Goal: Task Accomplishment & Management: Manage account settings

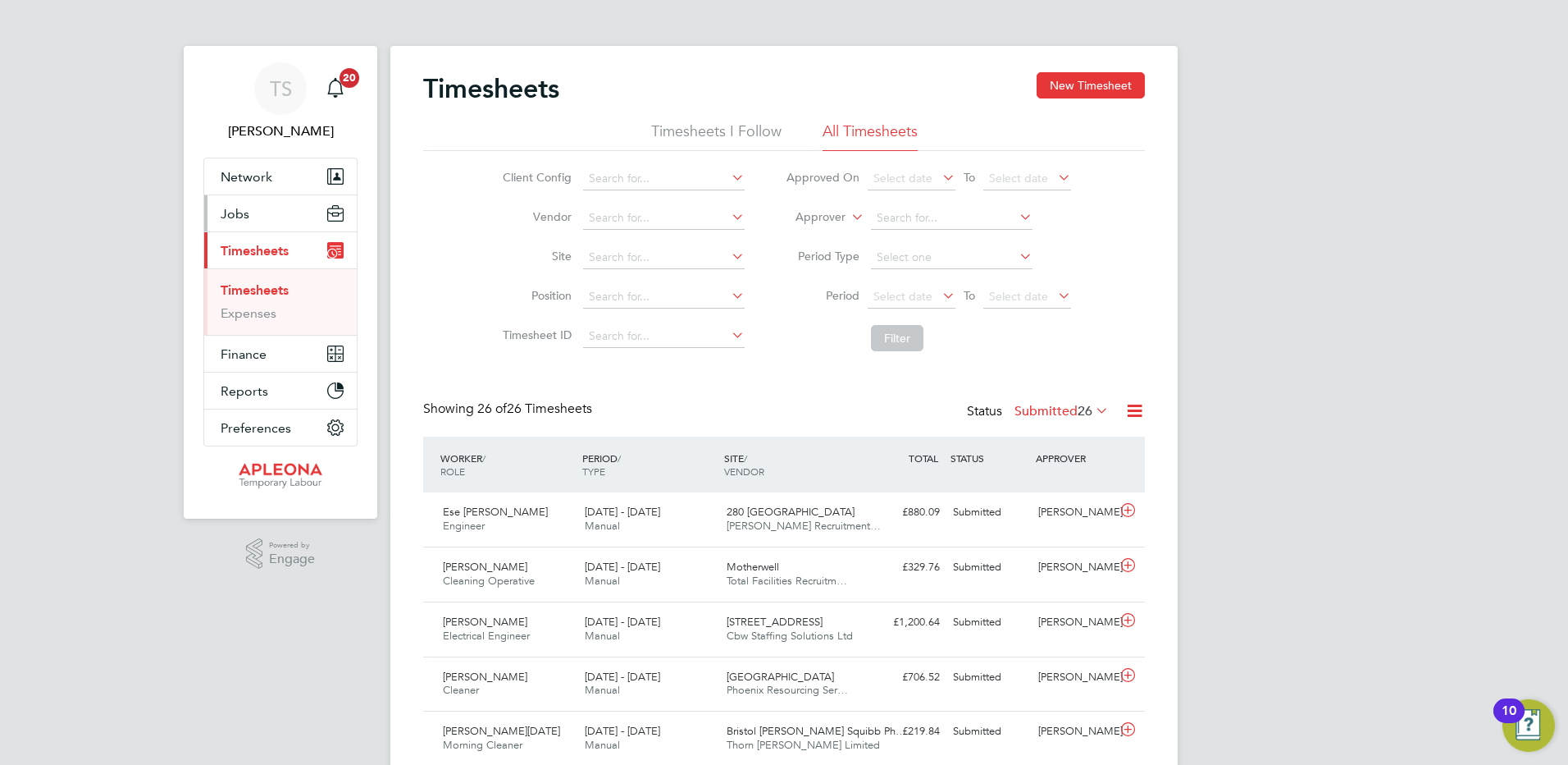
click at [227, 208] on span "Jobs" at bounding box center [235, 214] width 28 height 16
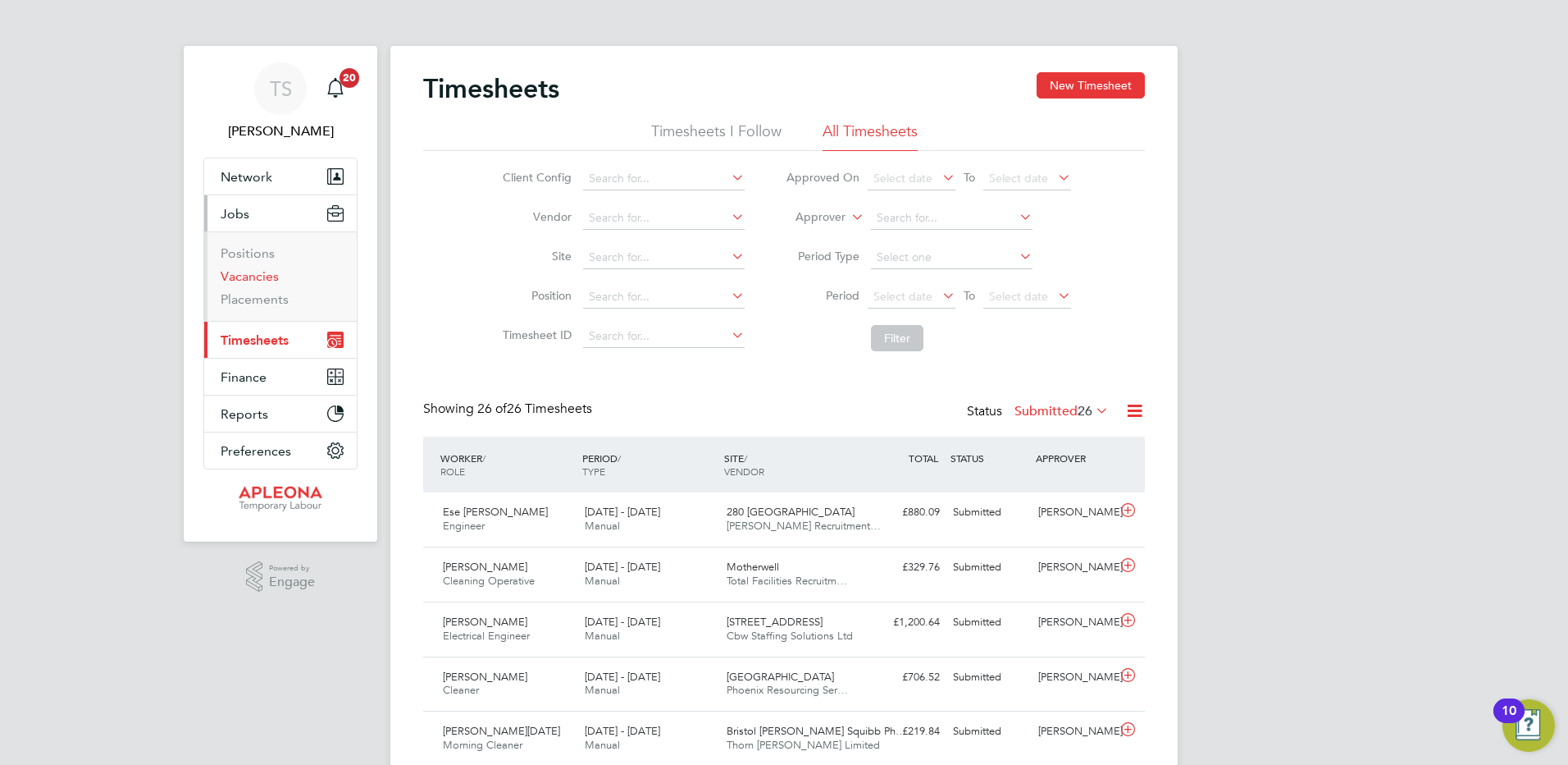
click at [237, 274] on link "Vacancies" at bounding box center [249, 276] width 58 height 16
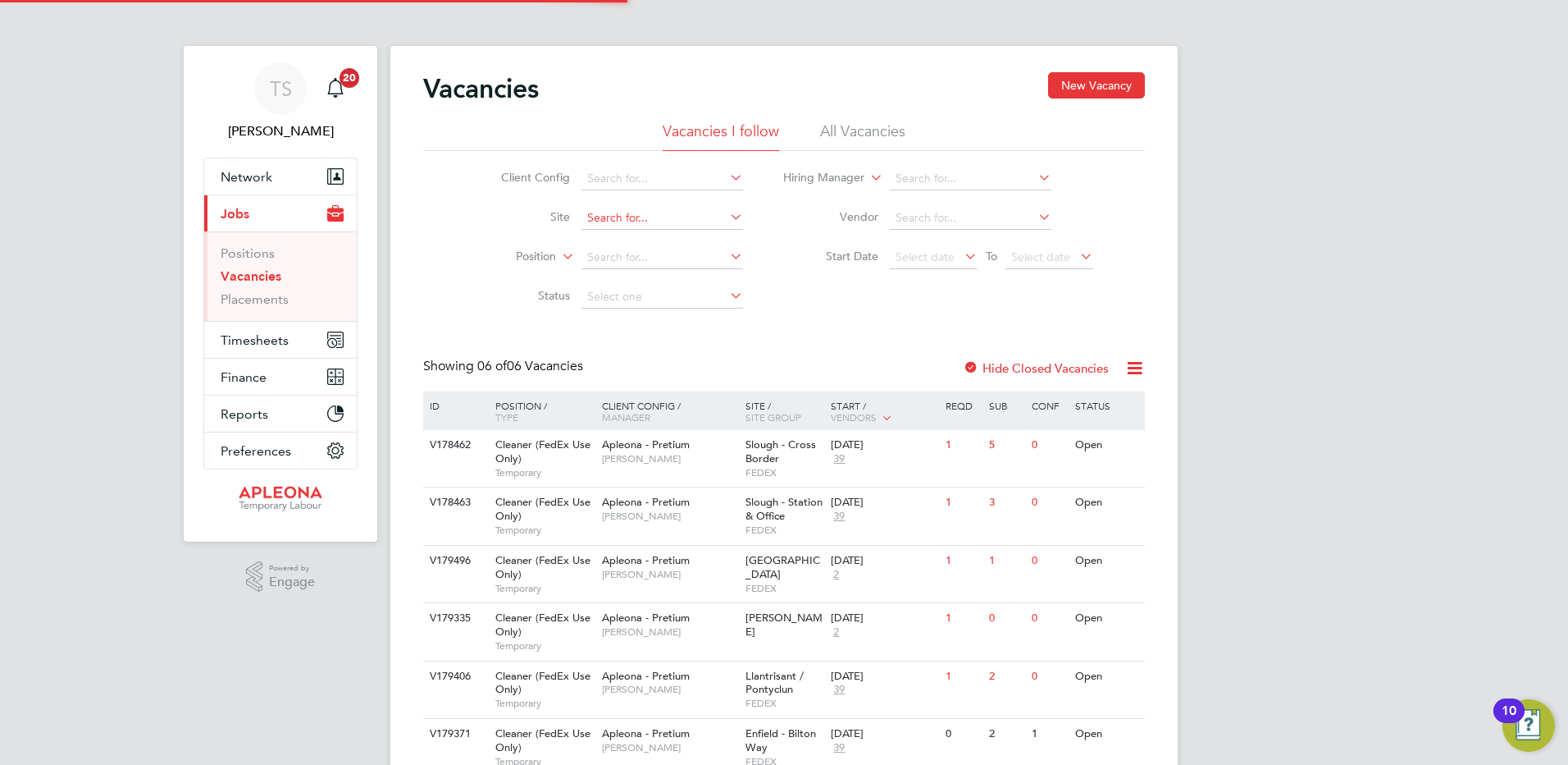
click at [615, 221] on input at bounding box center [662, 218] width 162 height 23
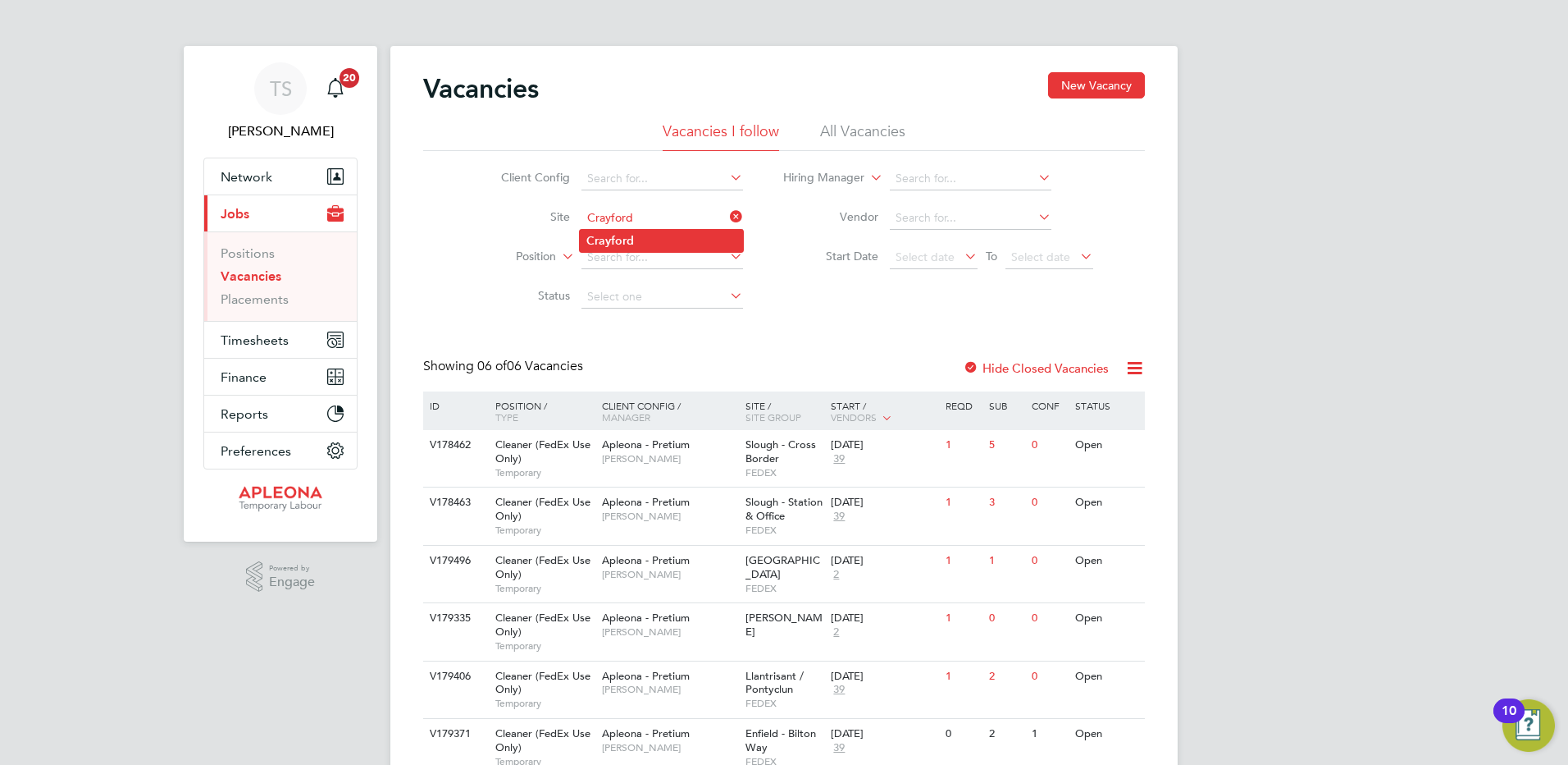
type input "Crayford"
click at [604, 246] on b "Crayford" at bounding box center [610, 241] width 47 height 14
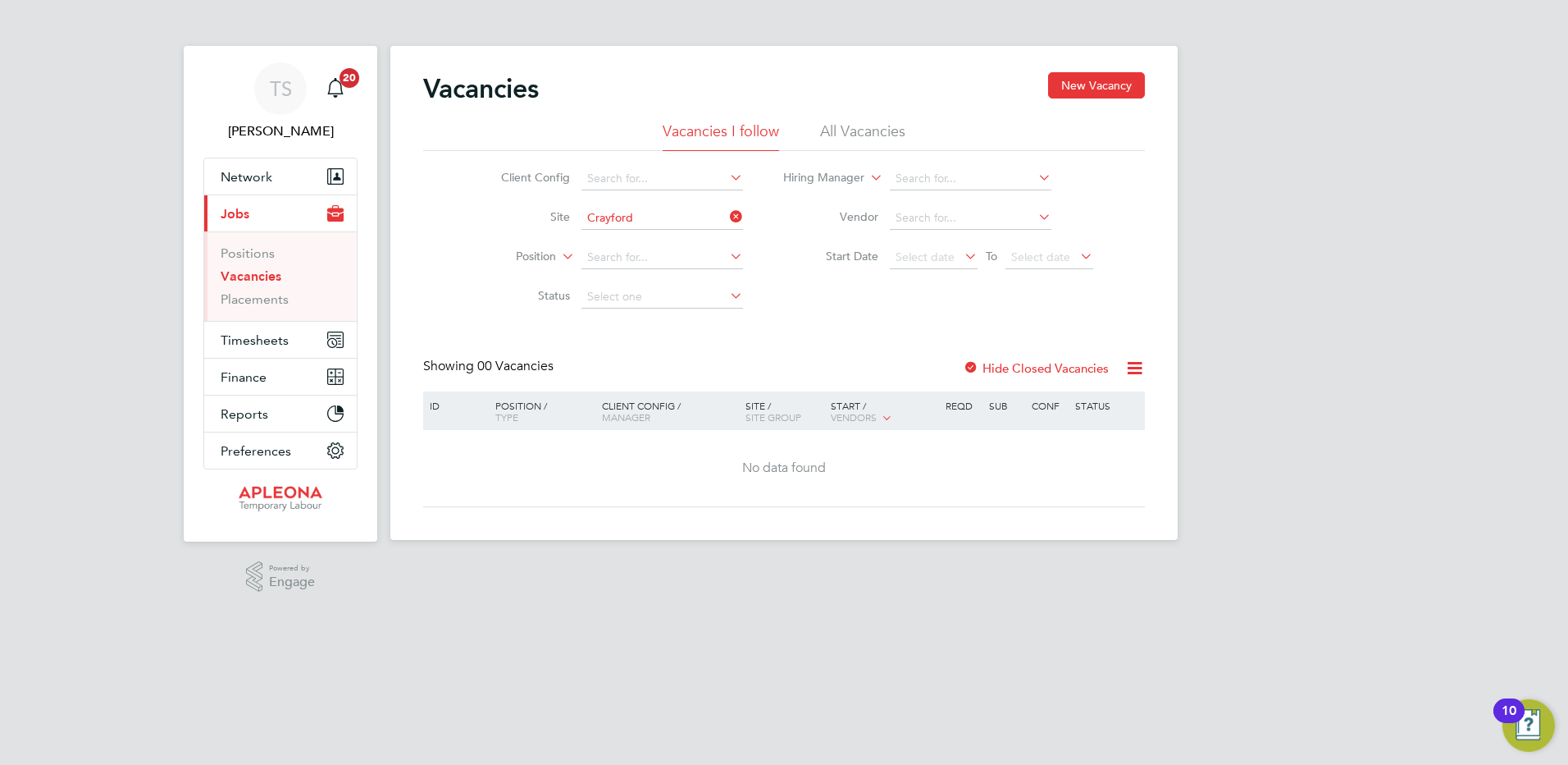
click at [1041, 358] on div "Hide Closed Vacancies" at bounding box center [1031, 367] width 162 height 21
click at [1032, 365] on label "Hide Closed Vacancies" at bounding box center [1036, 368] width 146 height 16
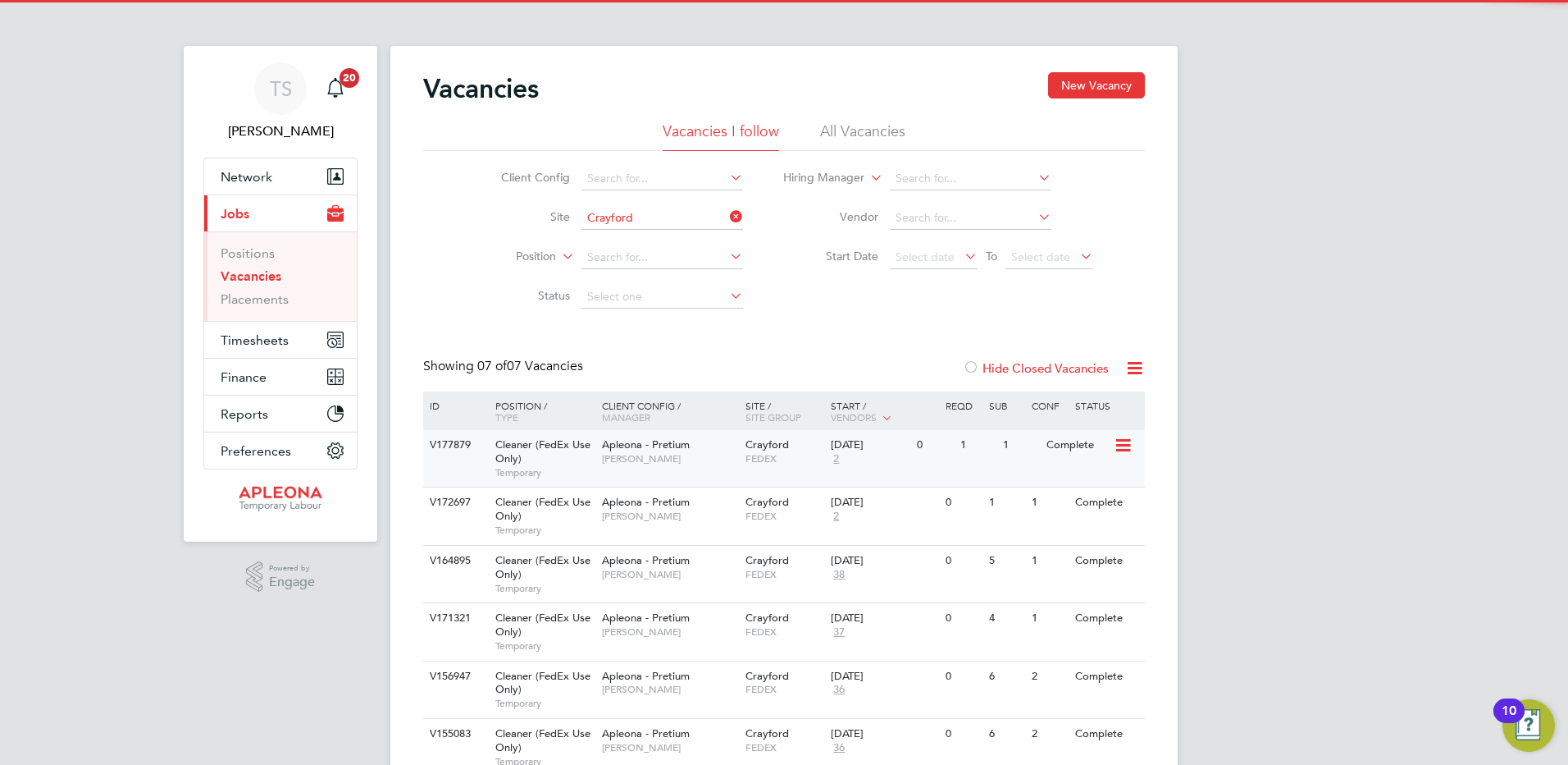
click at [763, 456] on span "FEDEX" at bounding box center [784, 458] width 78 height 13
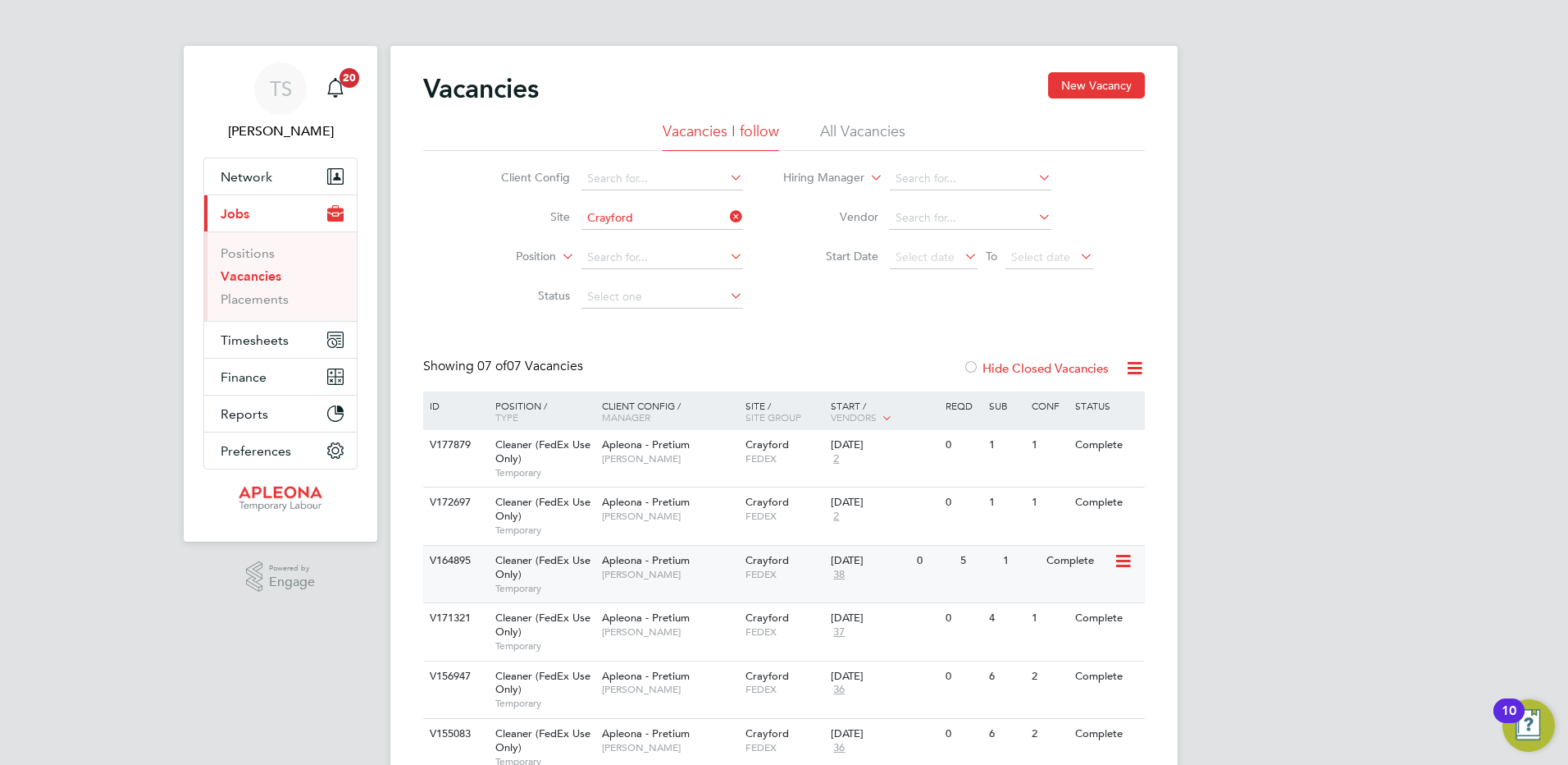
click at [837, 570] on span "38" at bounding box center [838, 574] width 17 height 14
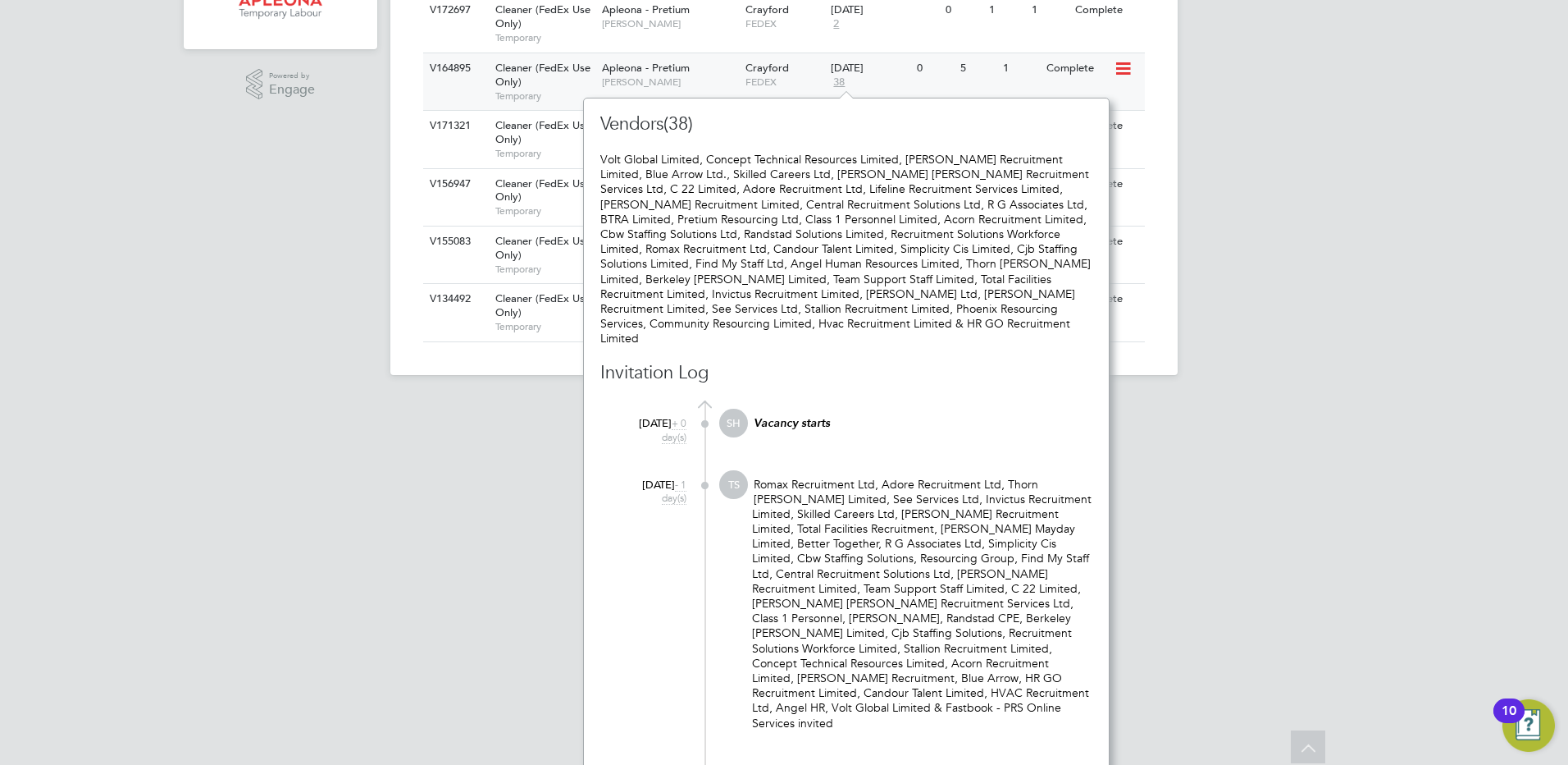
click at [618, 76] on span "[PERSON_NAME]" at bounding box center [670, 82] width 135 height 13
click at [526, 158] on div "Cleaner (FedEx Use Only) Temporary" at bounding box center [540, 139] width 115 height 57
click at [514, 192] on span "Cleaner (FedEx Use Only)" at bounding box center [543, 191] width 95 height 27
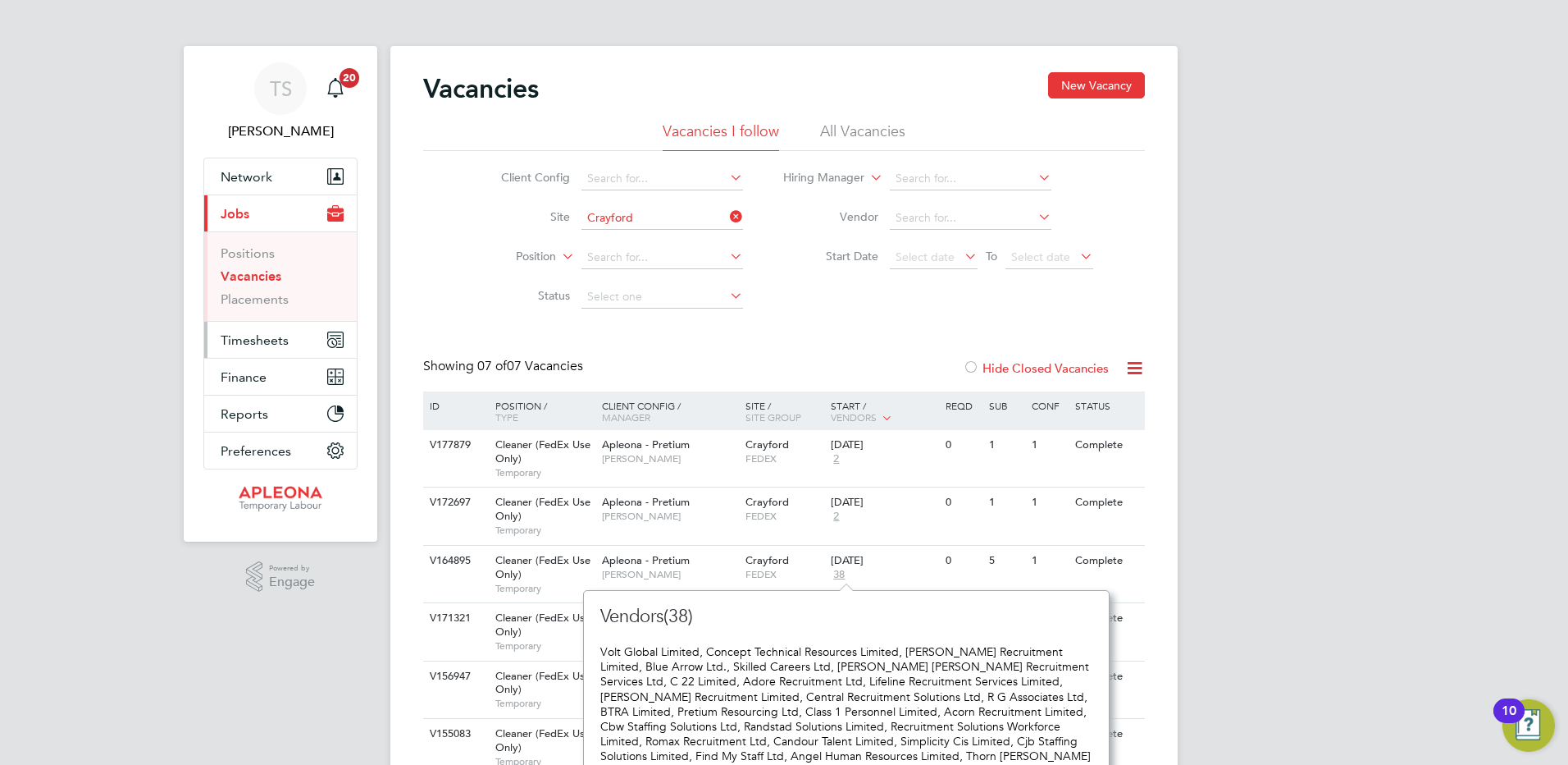
click at [249, 330] on button "Timesheets" at bounding box center [280, 339] width 152 height 36
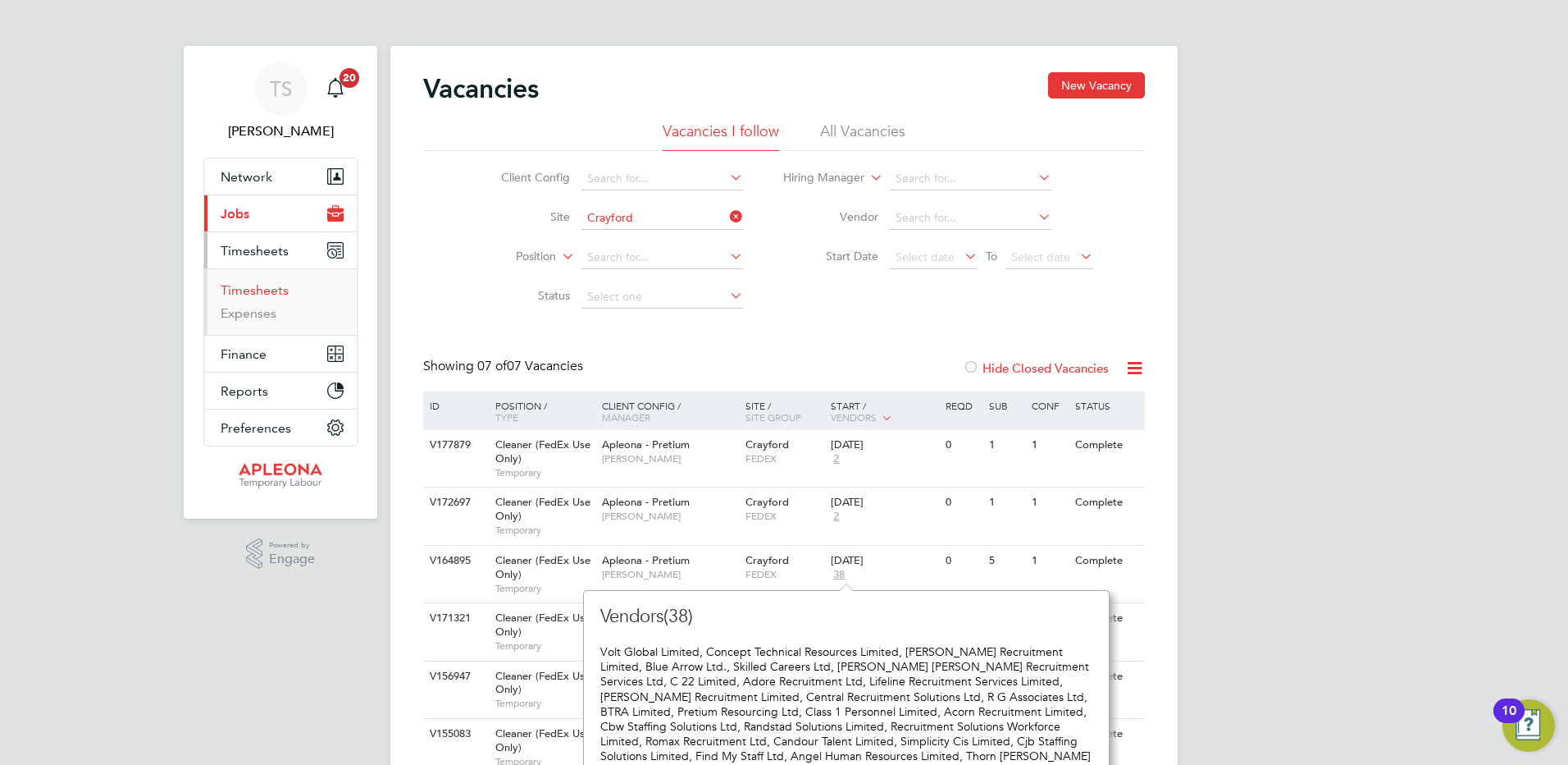
click at [246, 287] on link "Timesheets" at bounding box center [254, 290] width 68 height 16
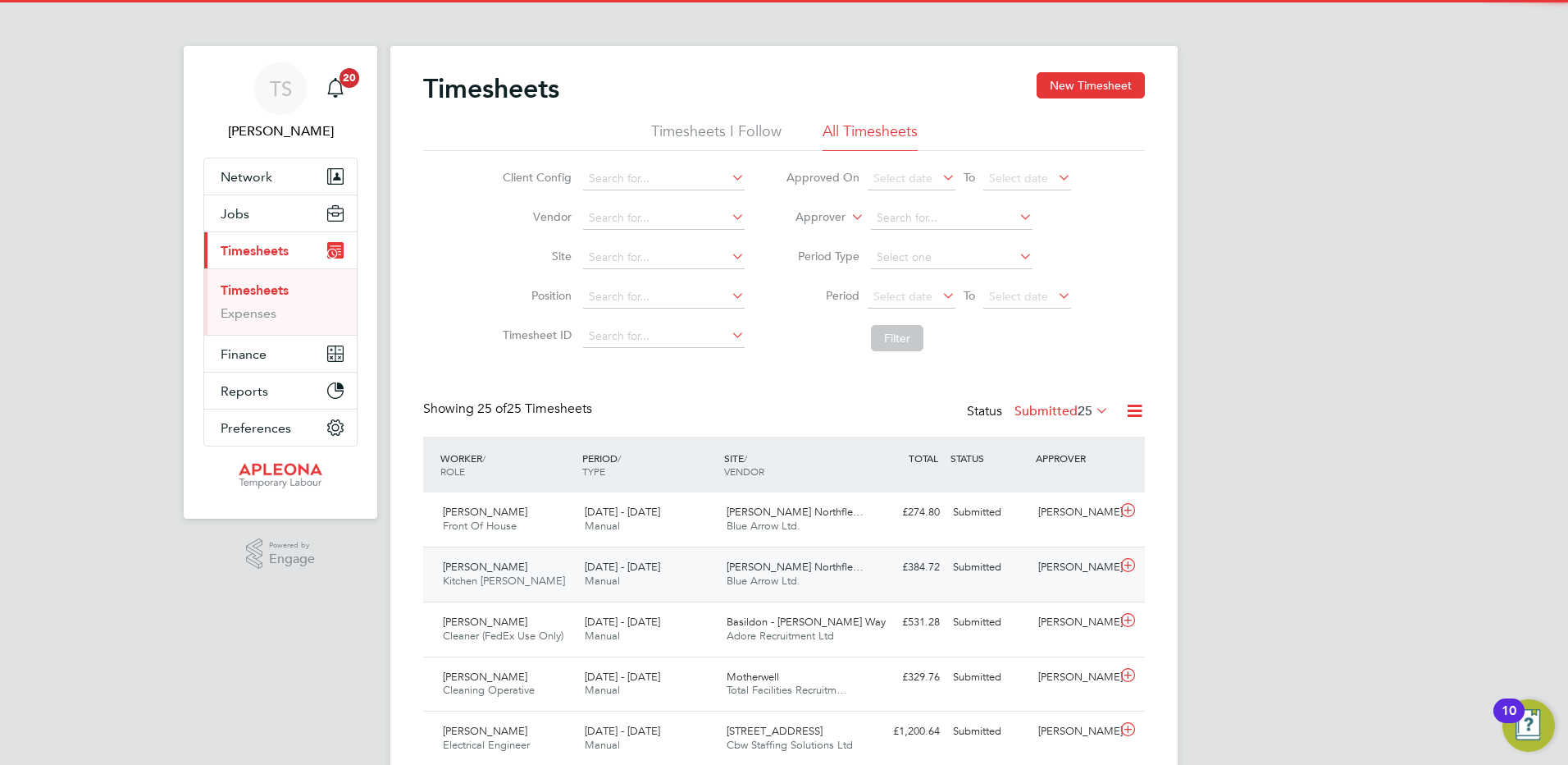
scroll to position [42, 142]
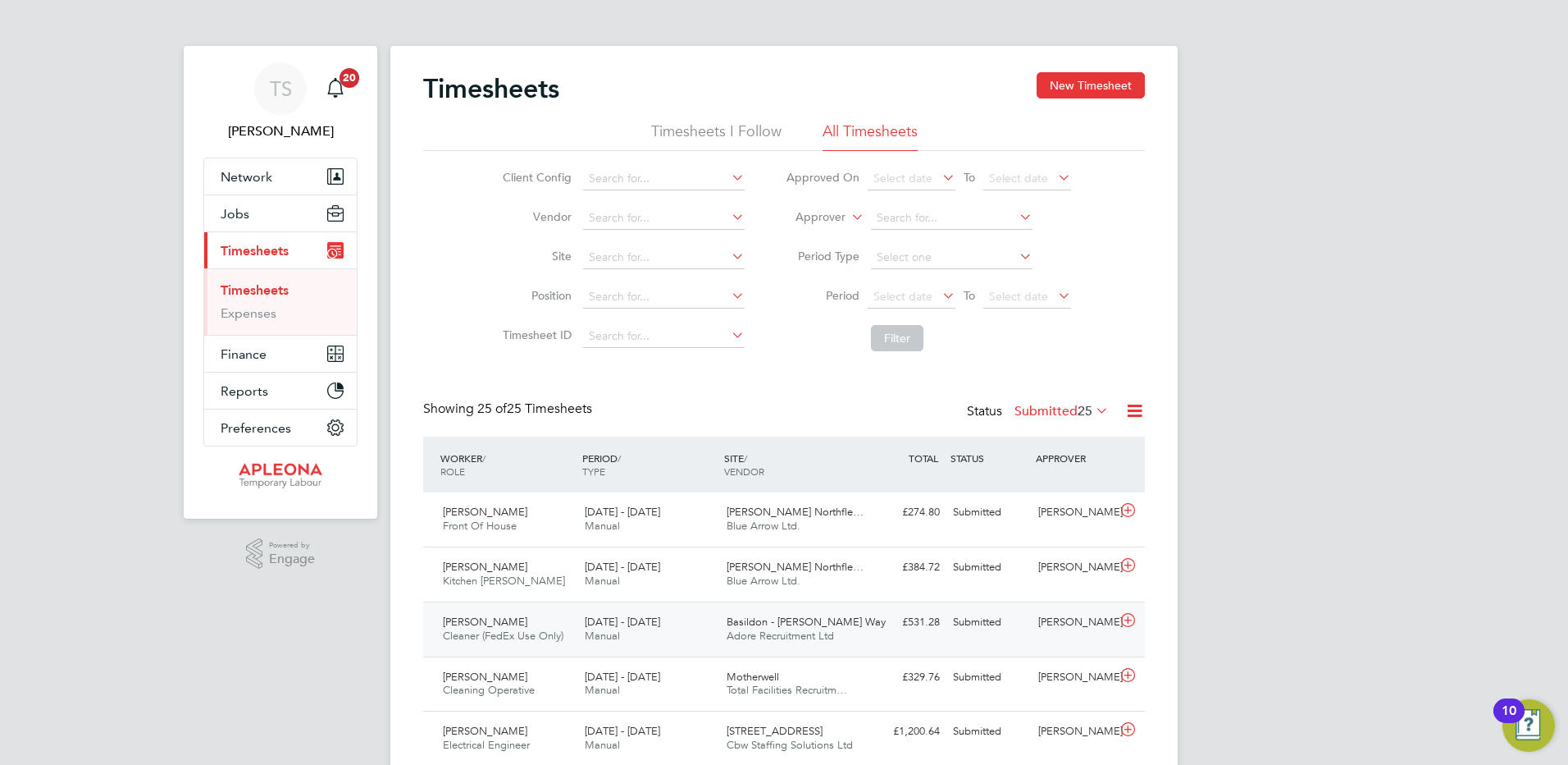
click at [1129, 624] on icon at bounding box center [1128, 620] width 21 height 13
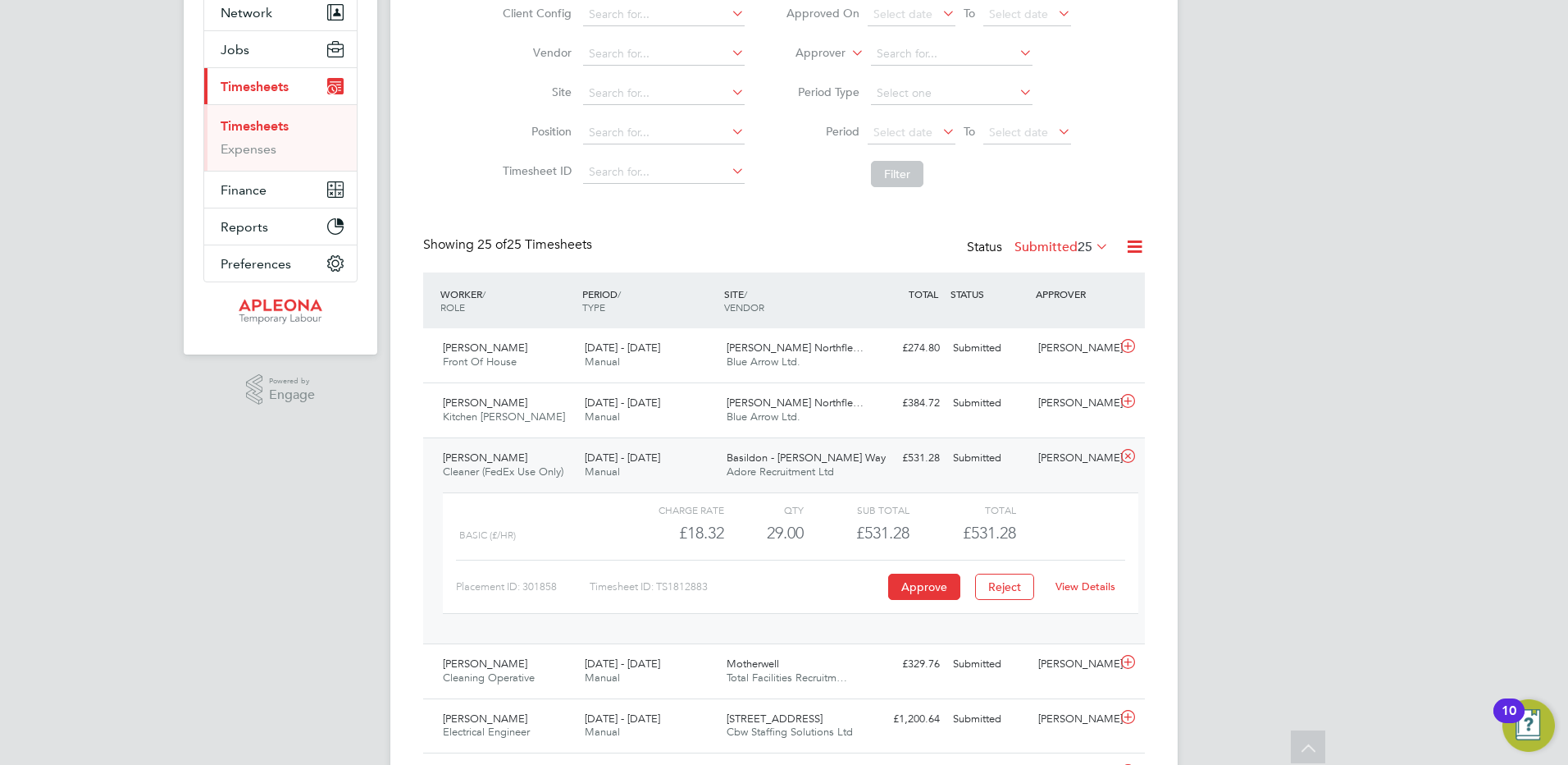
click at [1092, 595] on div "View Details" at bounding box center [1085, 586] width 81 height 27
click at [1092, 588] on link "View Details" at bounding box center [1085, 586] width 60 height 14
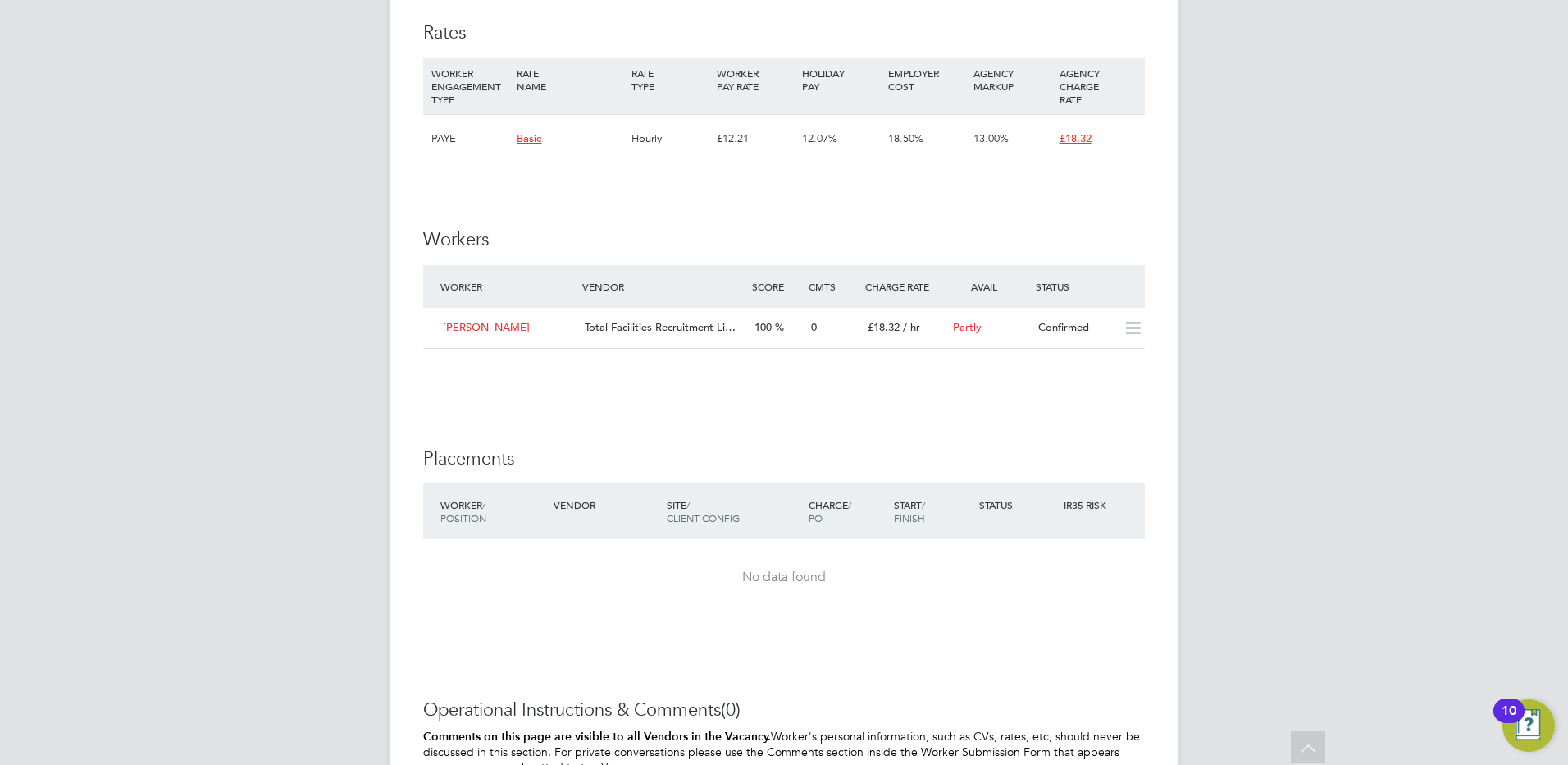
scroll to position [1230, 0]
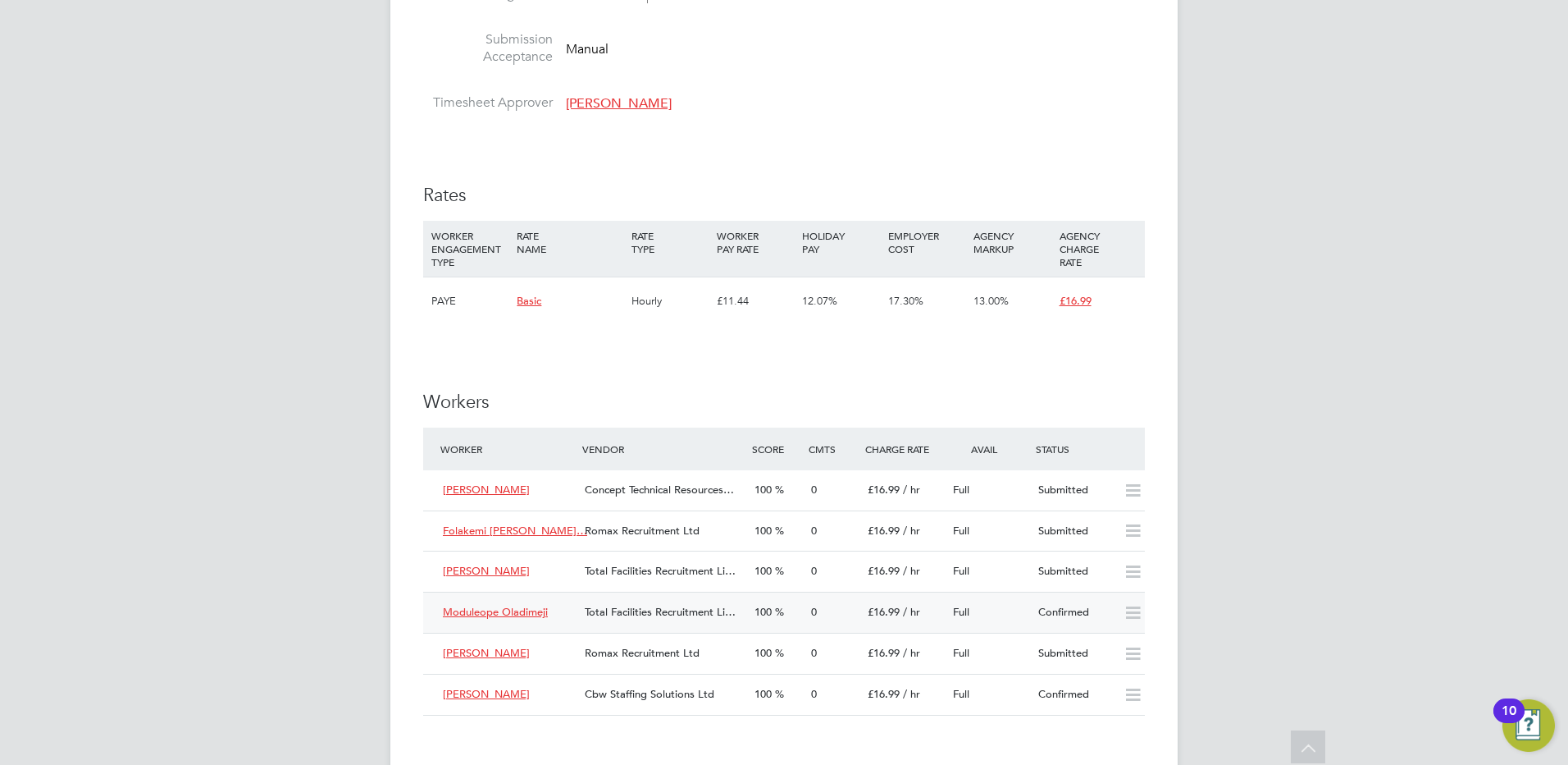
click at [653, 619] on span "Total Facilities Recruitment Li…" at bounding box center [661, 612] width 151 height 14
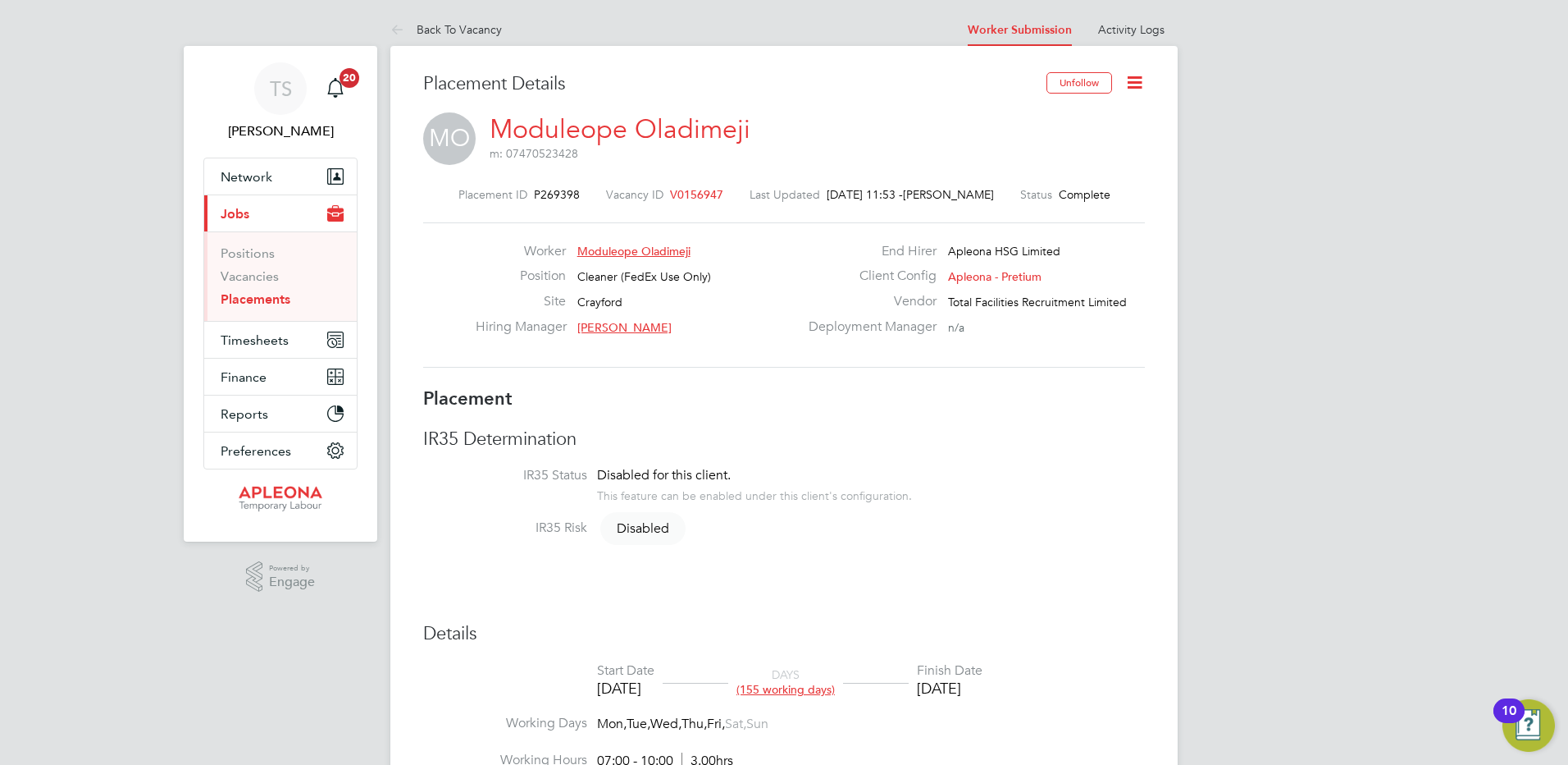
click at [621, 247] on span "Moduleope Oladimeji" at bounding box center [633, 250] width 113 height 15
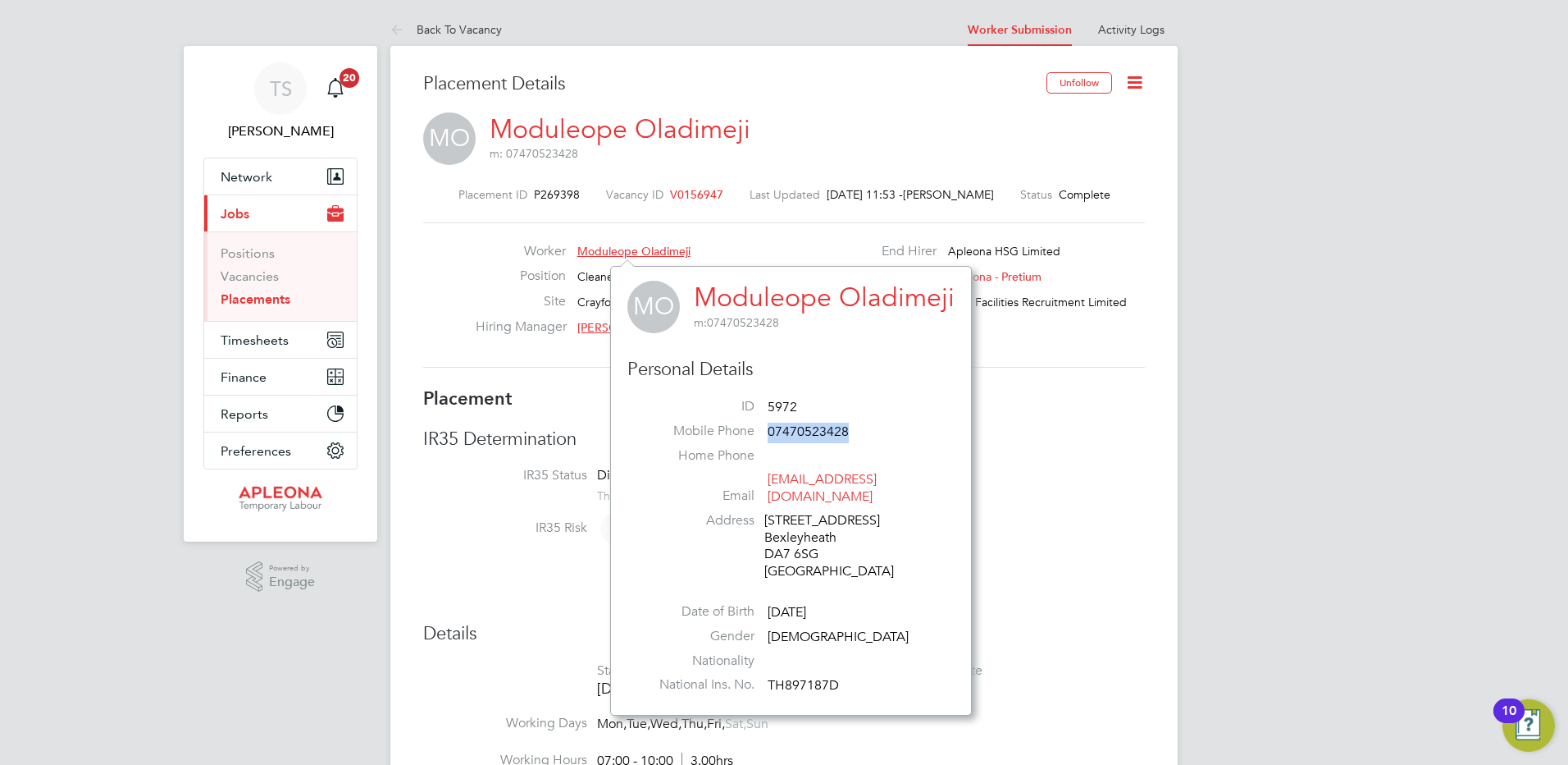
drag, startPoint x: 770, startPoint y: 433, endPoint x: 849, endPoint y: 430, distance: 79.1
click at [849, 430] on li "Mobile Phone 07470523428" at bounding box center [791, 434] width 302 height 25
copy span "07470523428"
click at [695, 291] on link "Moduleope Oladimeji" at bounding box center [825, 298] width 261 height 32
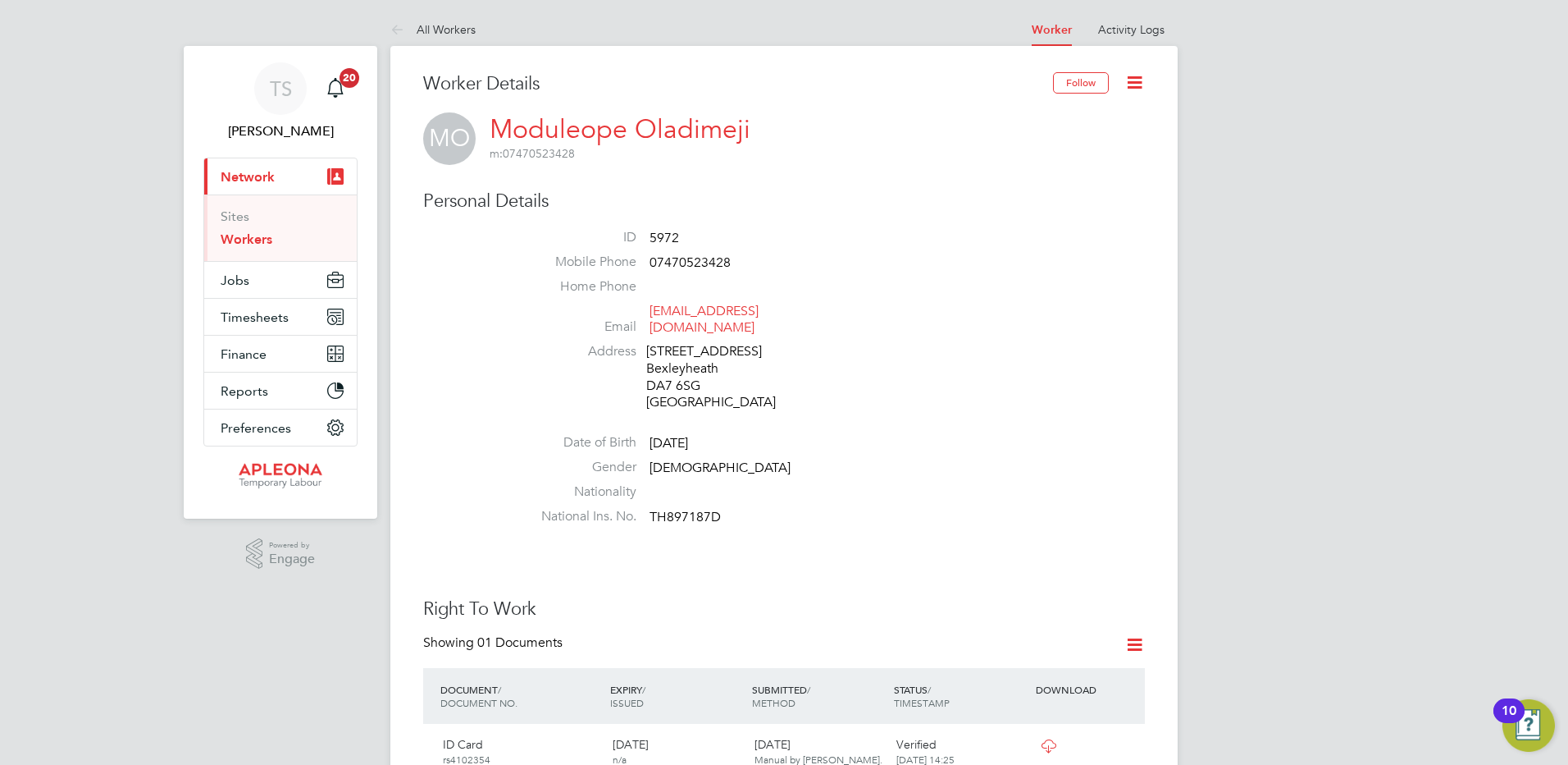
drag, startPoint x: 749, startPoint y: 129, endPoint x: 489, endPoint y: 137, distance: 260.1
click at [489, 137] on div "MO Moduleope Oladimeji m: 07470523428" at bounding box center [784, 137] width 722 height 52
copy h2 "Moduleope Oladimeji m: 07470523428"
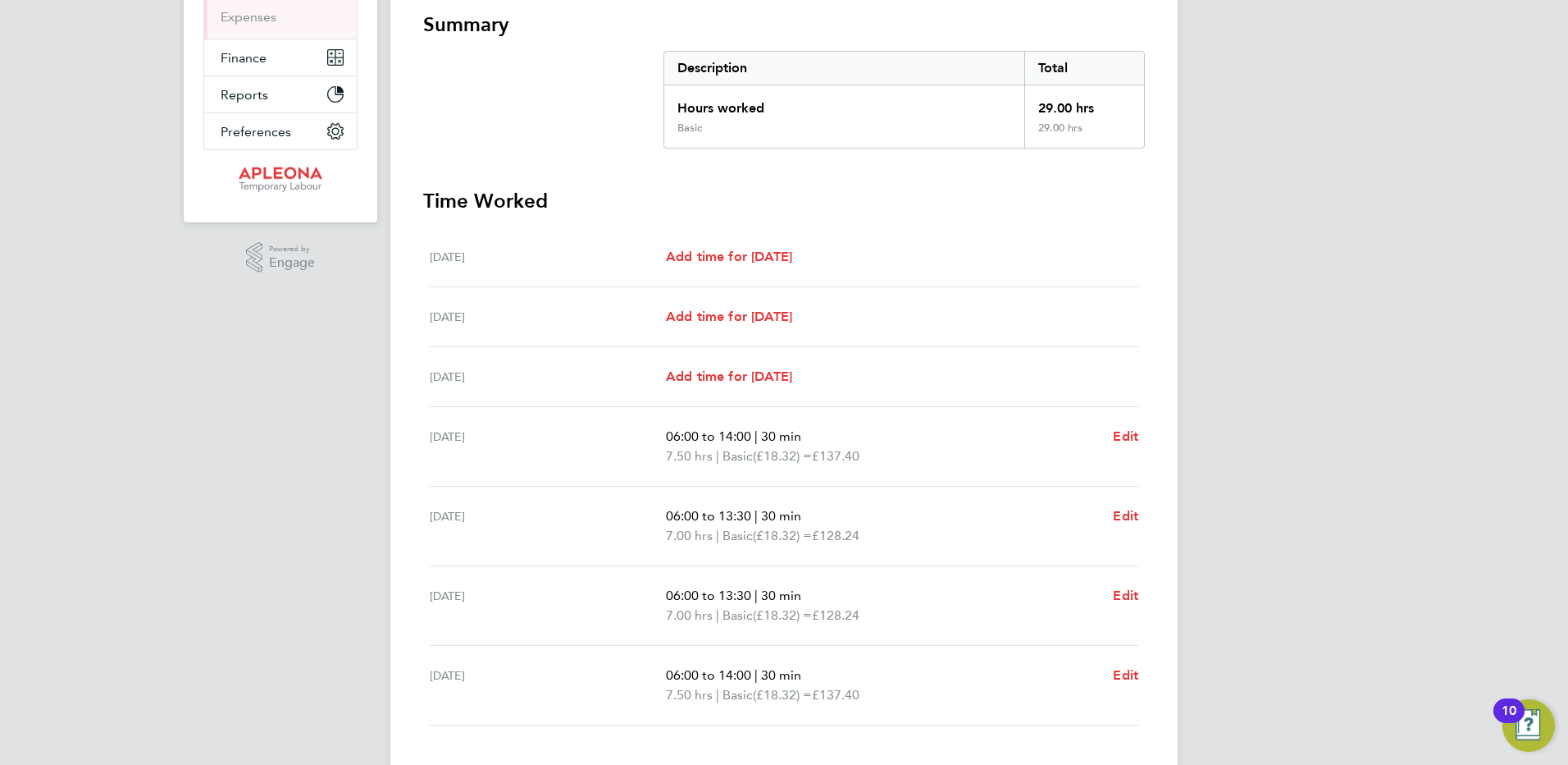
scroll to position [319, 0]
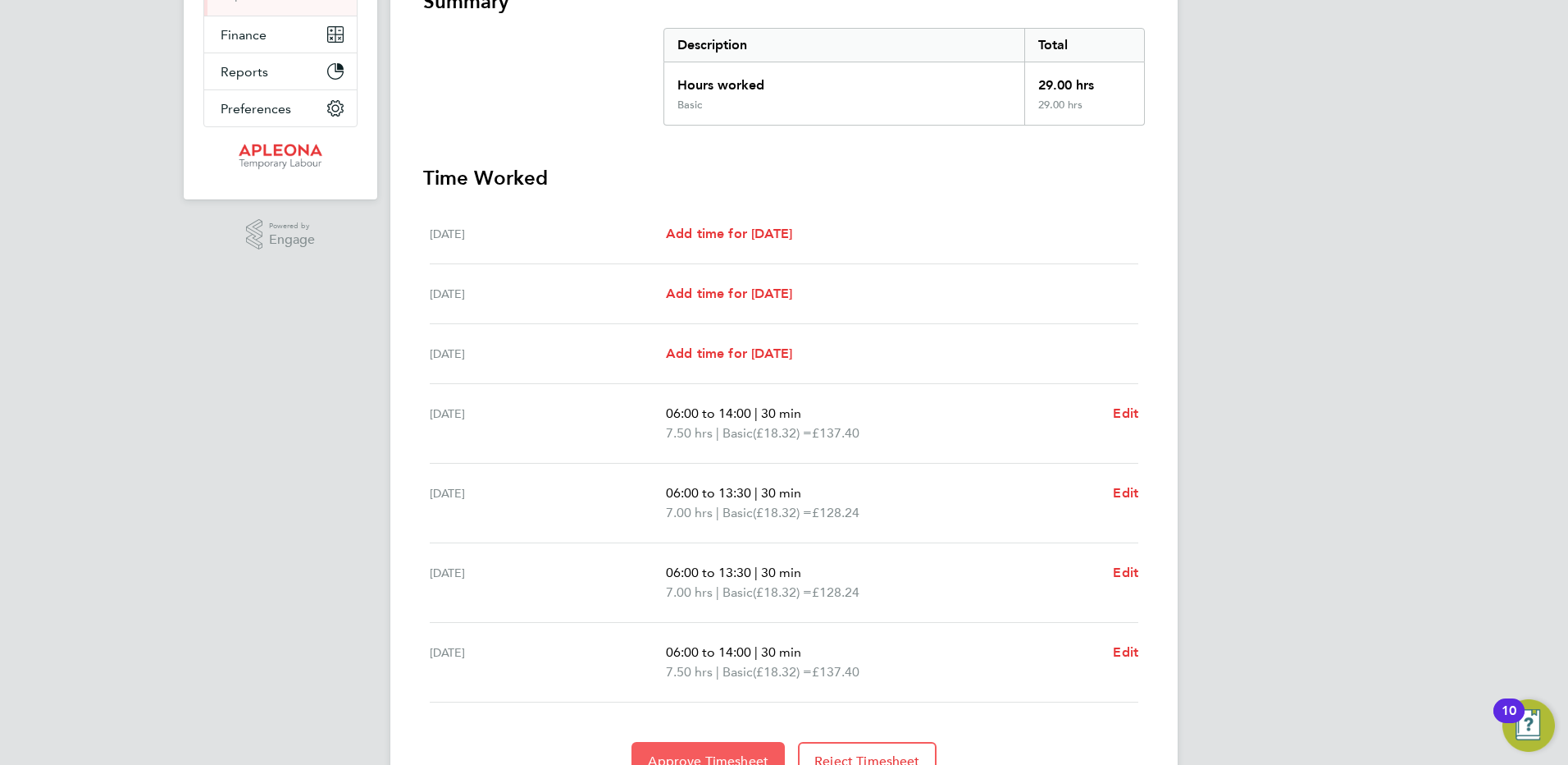
click at [742, 755] on span "Approve Timesheet" at bounding box center [708, 761] width 121 height 17
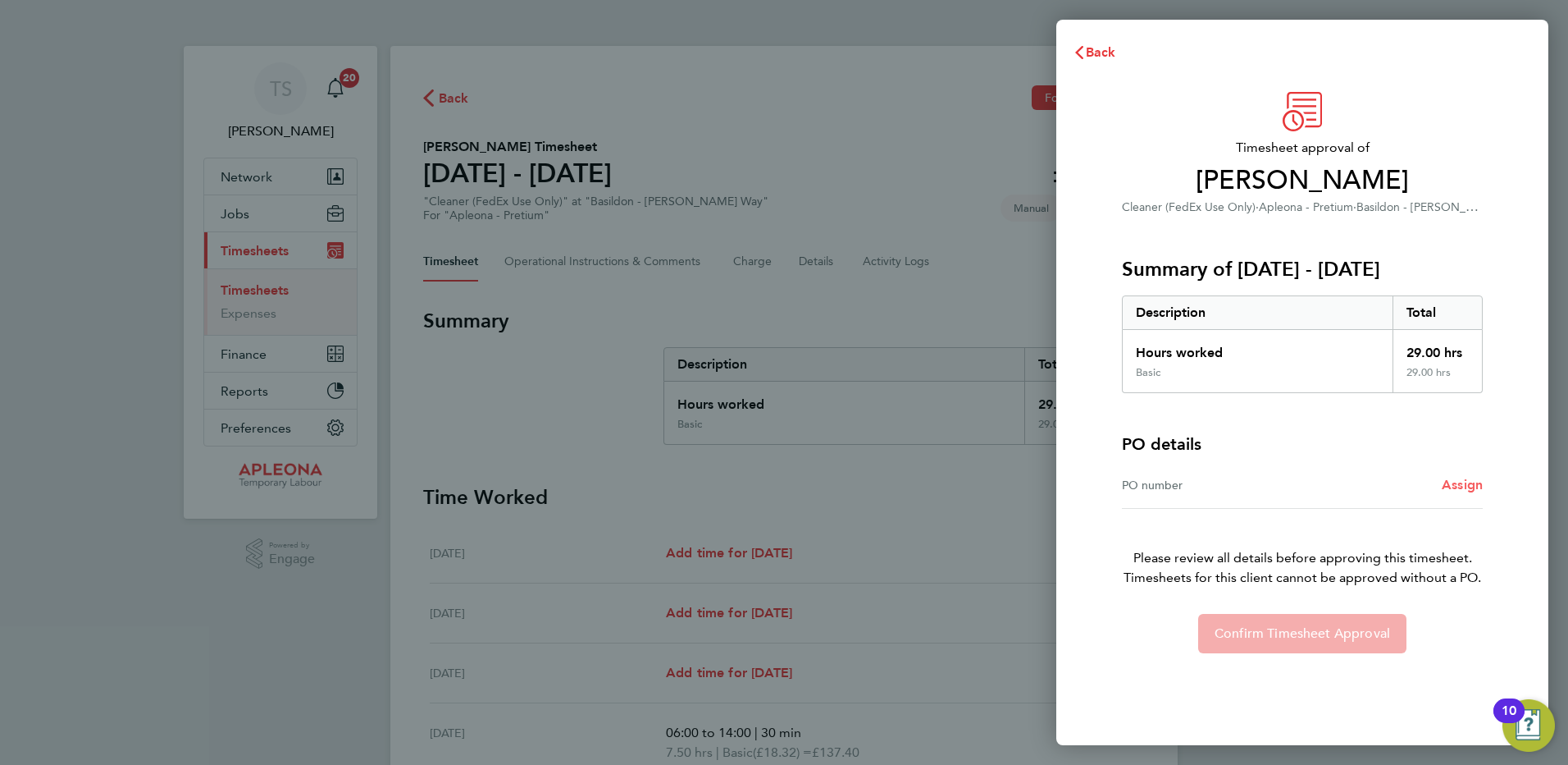
click at [1475, 485] on span "Assign" at bounding box center [1463, 484] width 41 height 16
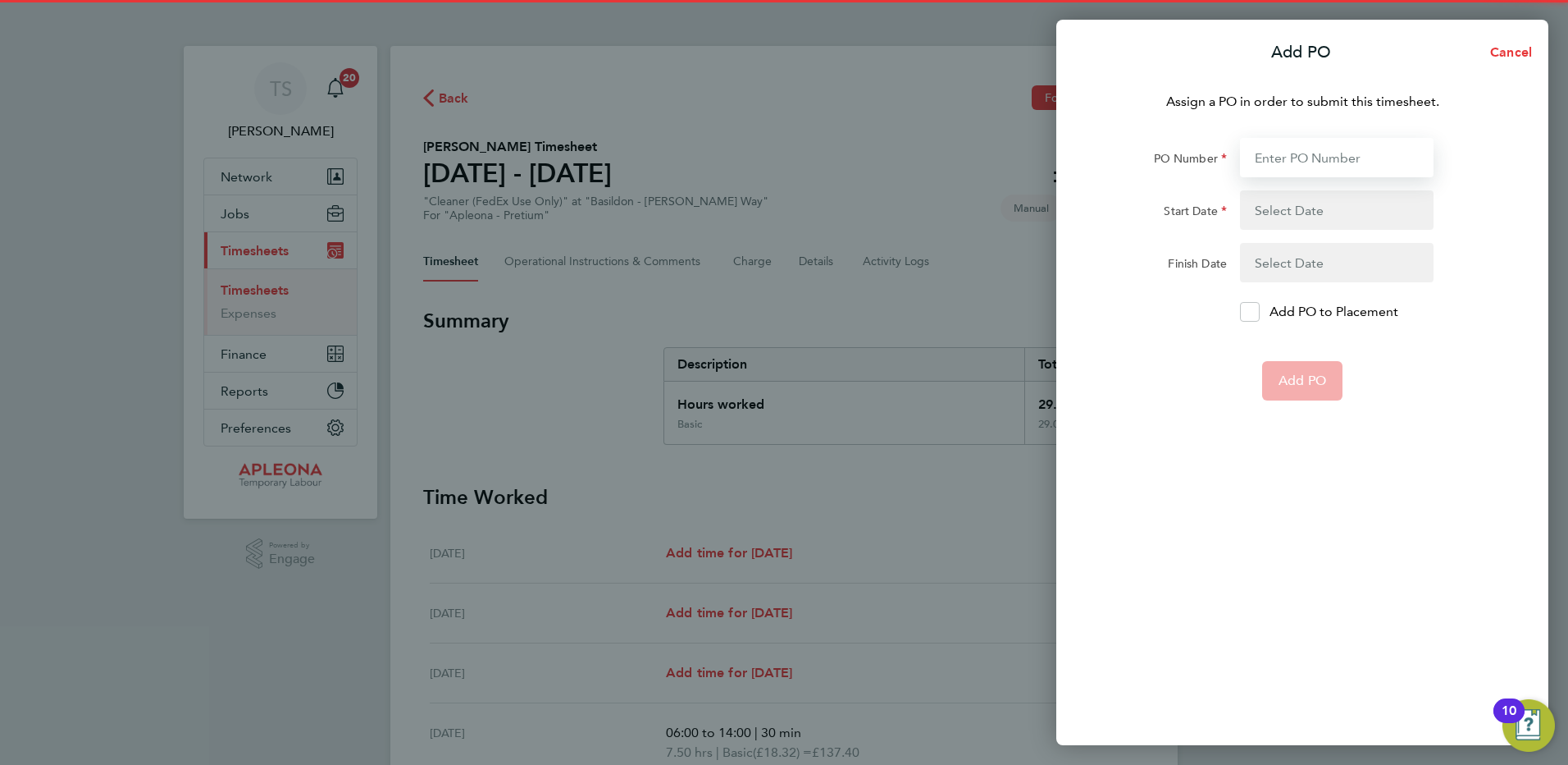
click at [1277, 163] on input "PO Number" at bounding box center [1336, 157] width 193 height 39
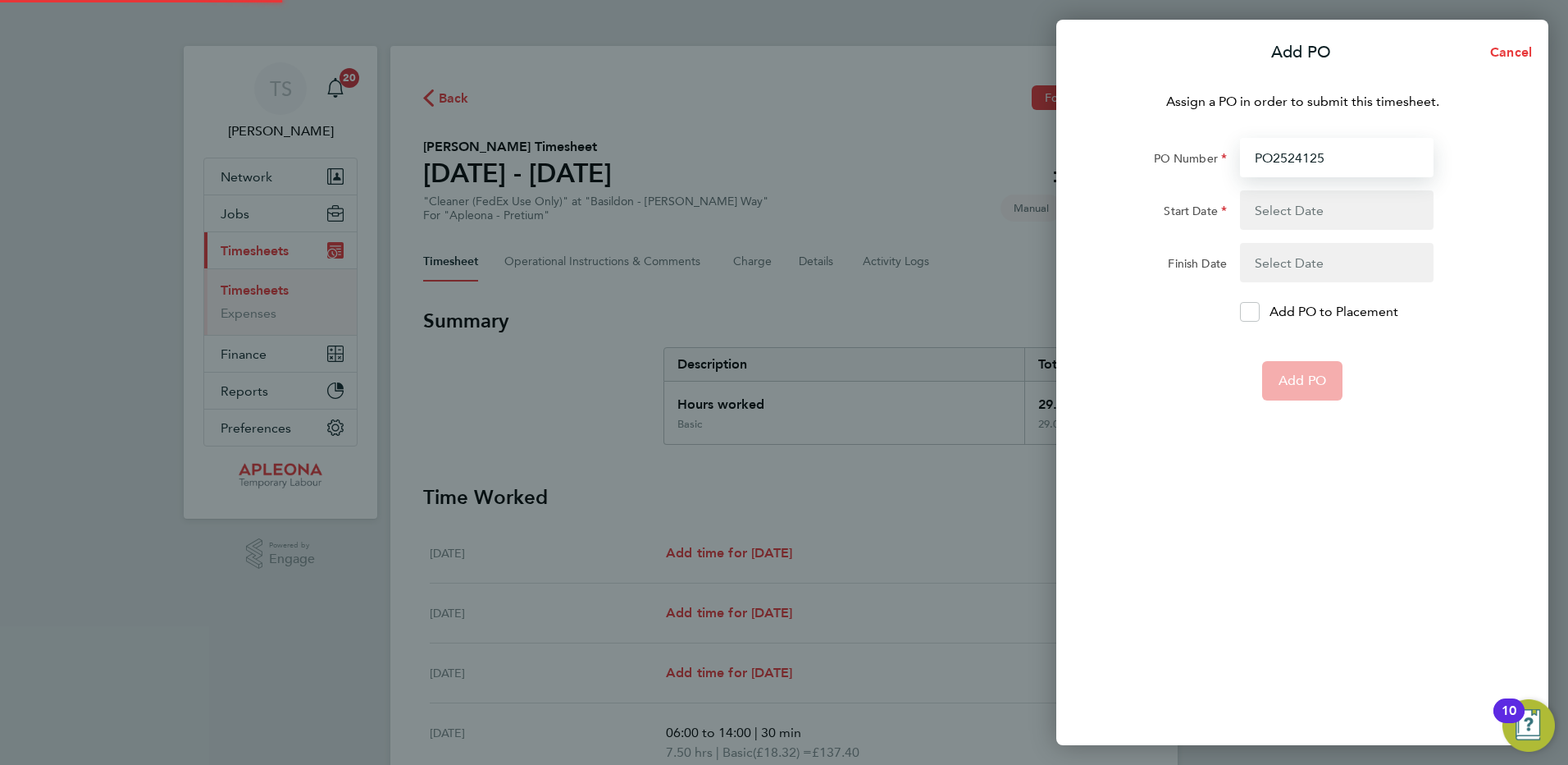
type input "PO2524125"
click at [1306, 210] on button "button" at bounding box center [1336, 210] width 193 height 39
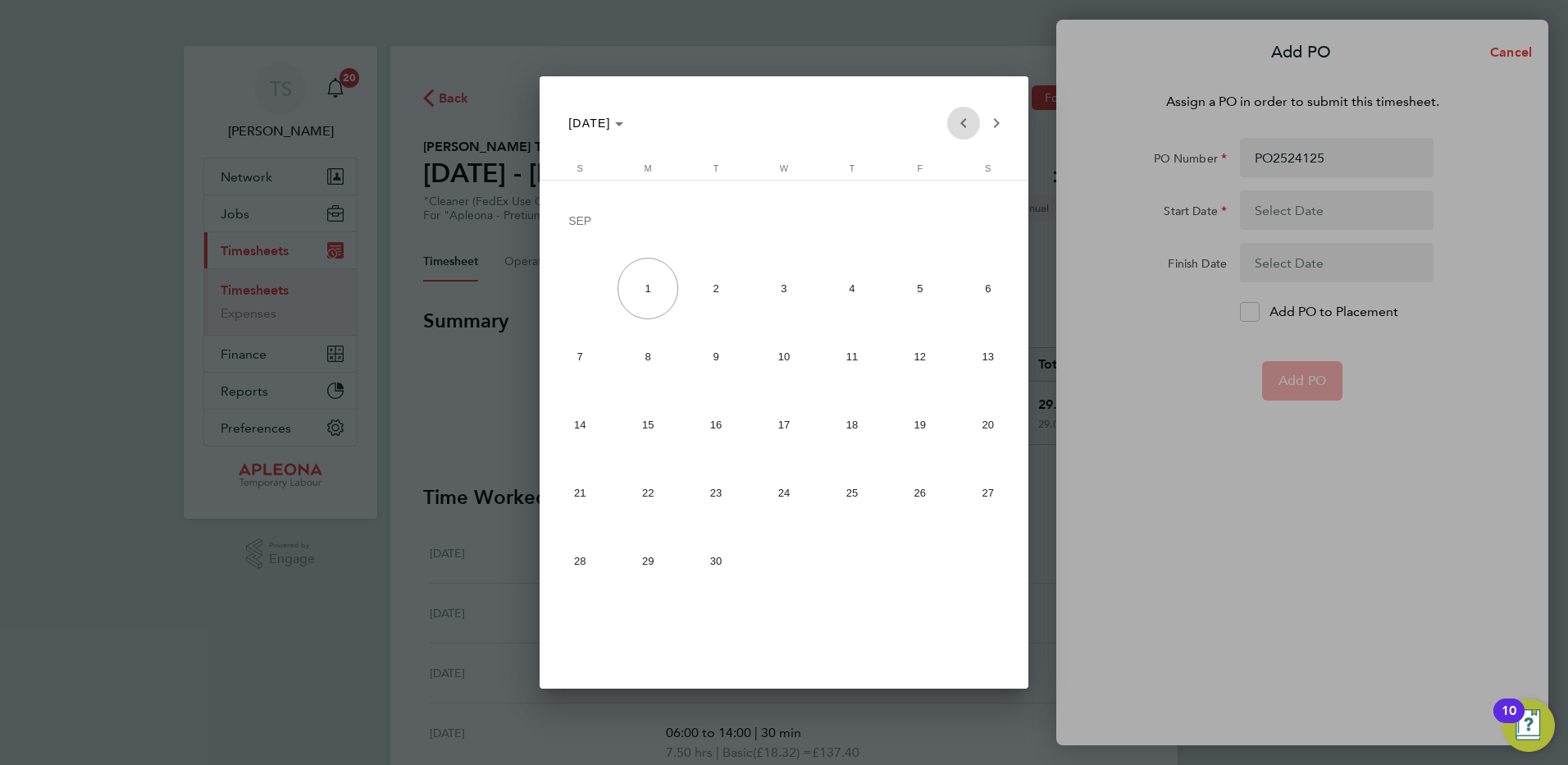
click at [964, 124] on span "Previous month" at bounding box center [963, 123] width 32 height 32
click at [984, 426] on span "23" at bounding box center [988, 428] width 62 height 62
type input "23 Aug 25"
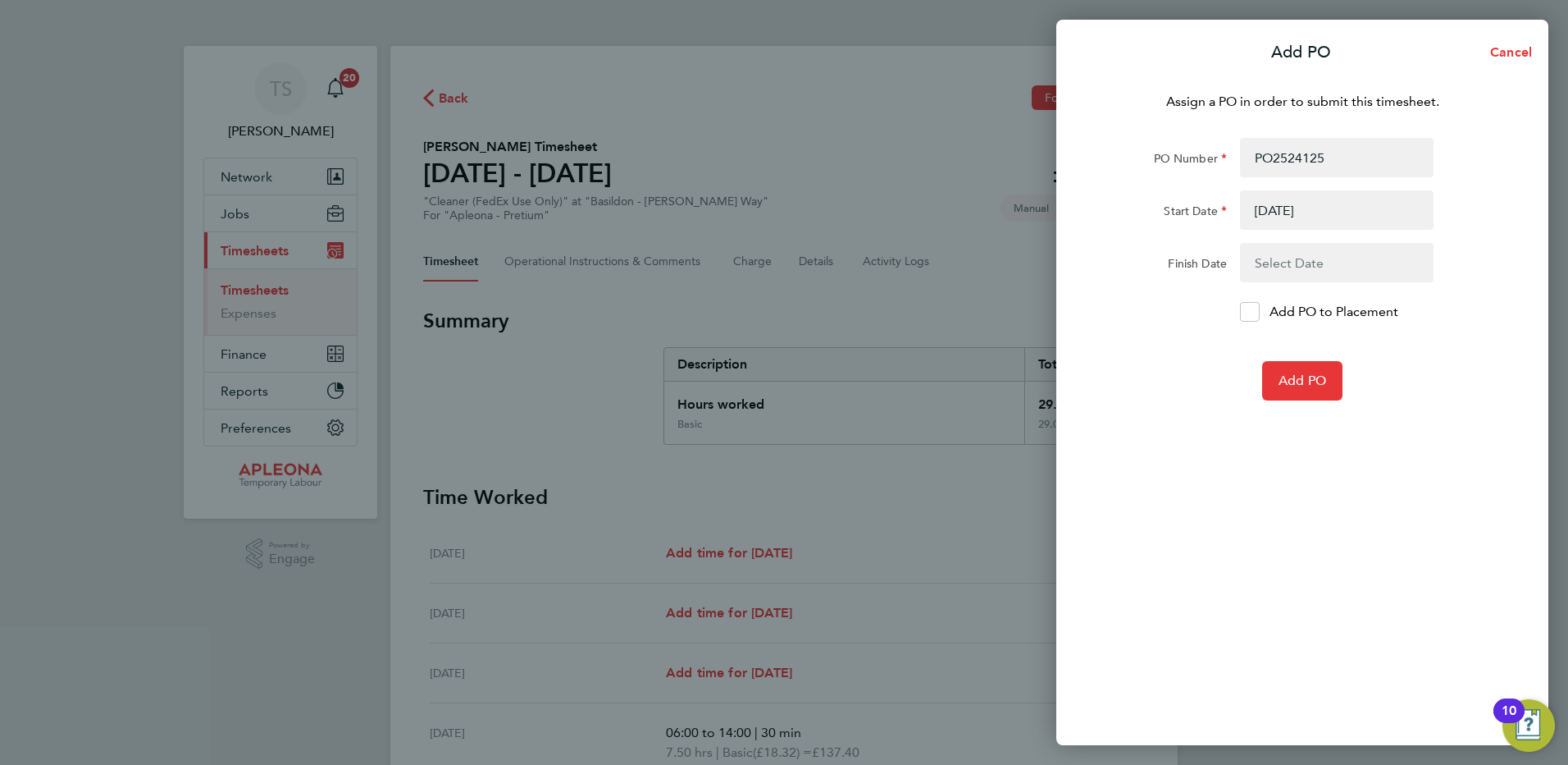
click at [1310, 286] on form "PO Number PO2524125 Start Date 23 Aug 25 Finish Date Add PO to Placement Add PO" at bounding box center [1303, 268] width 401 height 262
click at [1311, 272] on button "button" at bounding box center [1336, 262] width 193 height 39
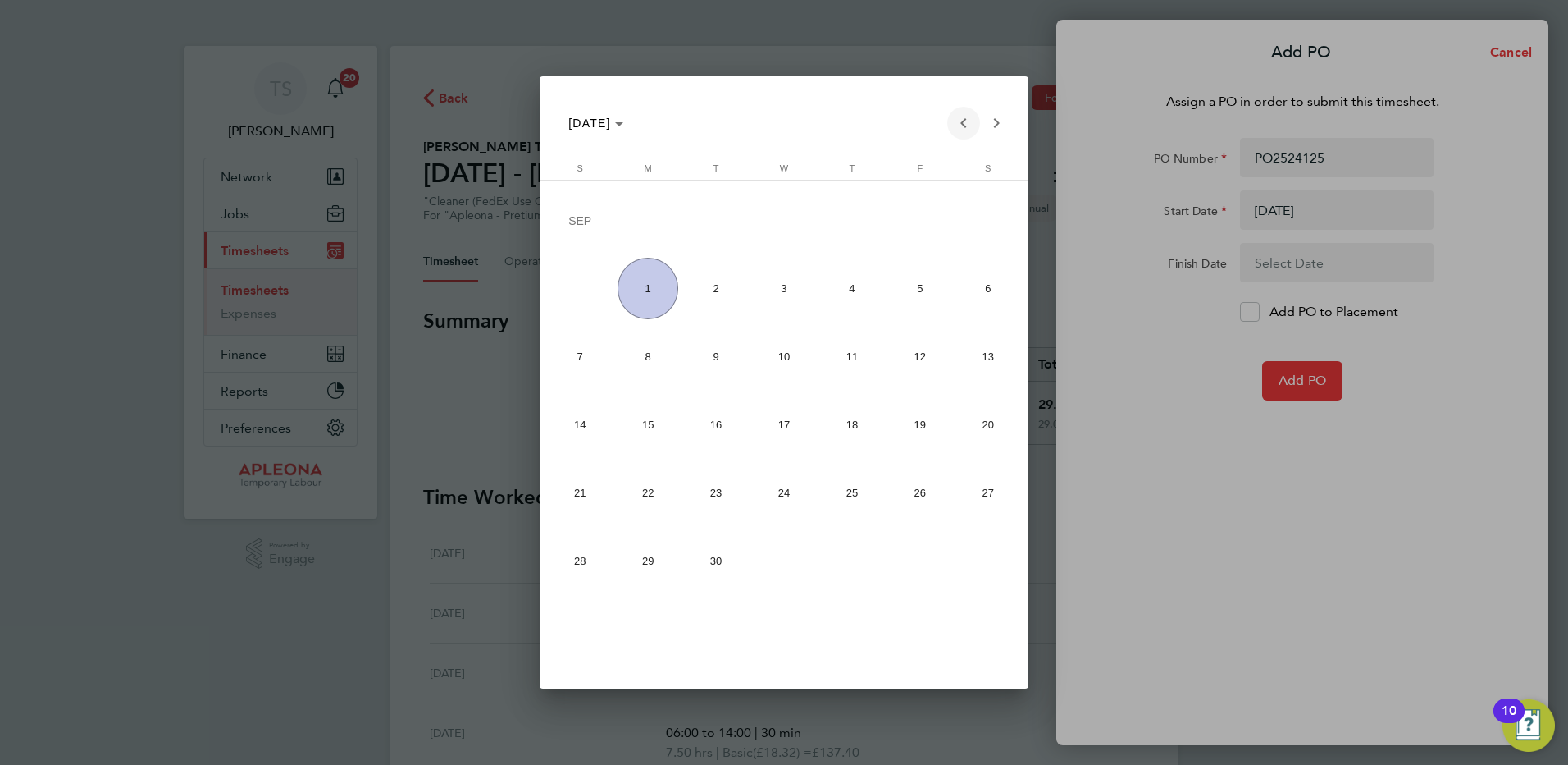
click at [967, 122] on span "Previous month" at bounding box center [963, 123] width 32 height 32
click at [933, 498] on span "29" at bounding box center [920, 497] width 62 height 62
type input "29 Aug 25"
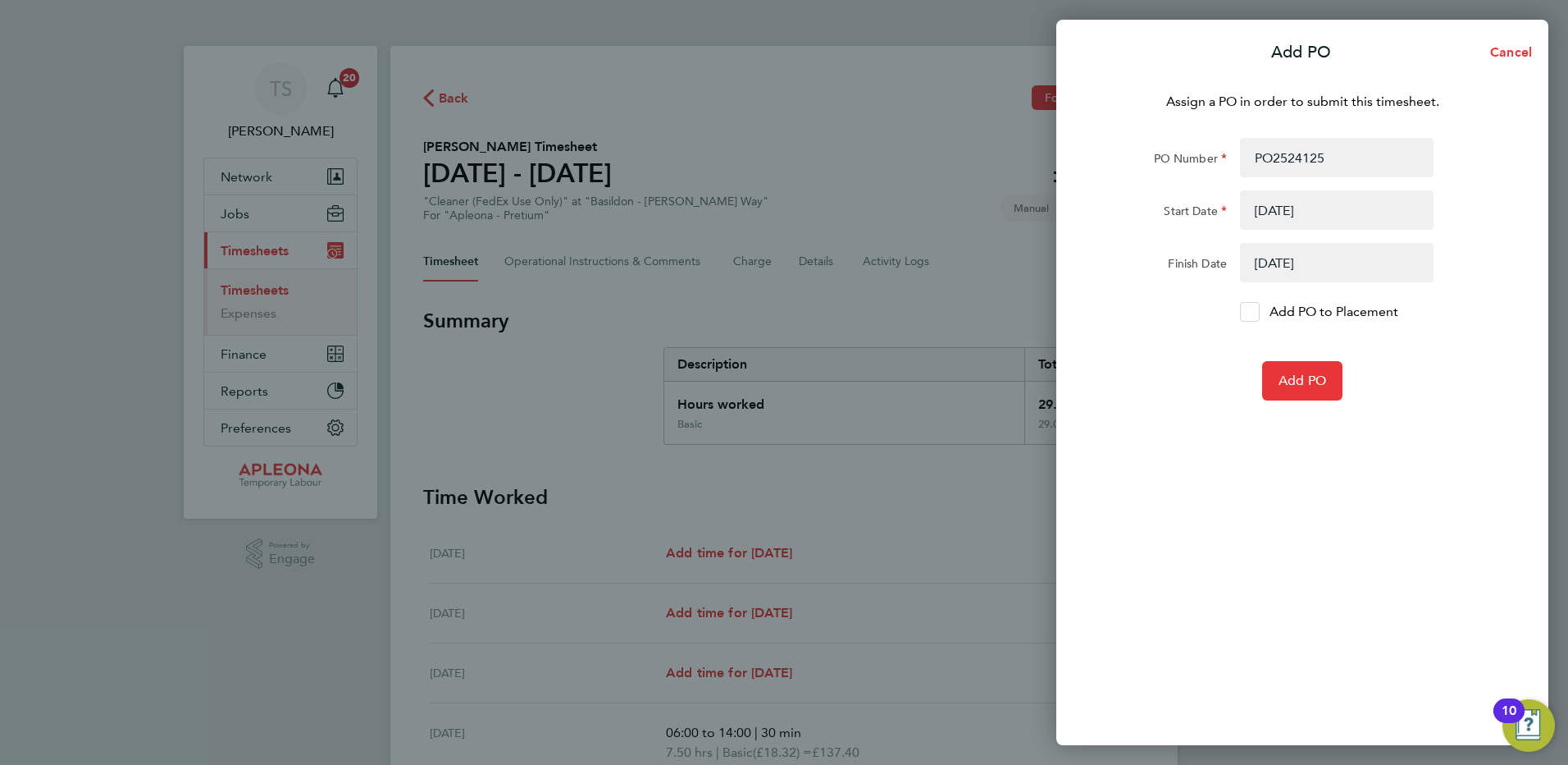
click at [1240, 309] on div at bounding box center [1250, 311] width 20 height 20
click at [1256, 311] on input "Add PO to Placement" at bounding box center [1256, 311] width 0 height 0
click at [1308, 371] on button "Add PO" at bounding box center [1303, 381] width 81 height 39
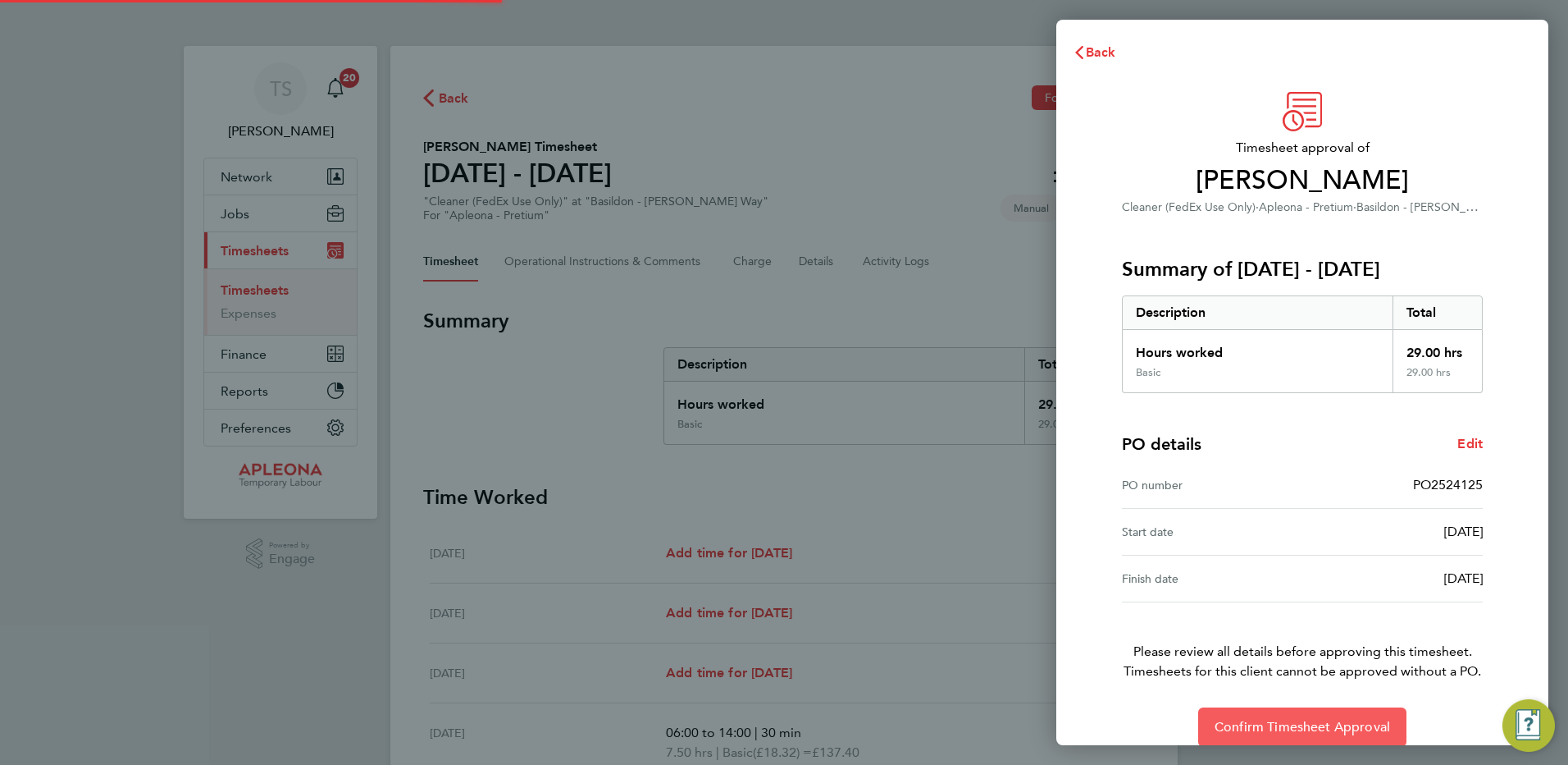
click at [1305, 724] on span "Confirm Timesheet Approval" at bounding box center [1302, 727] width 176 height 17
